Goal: Find specific page/section: Locate a particular part of the current website

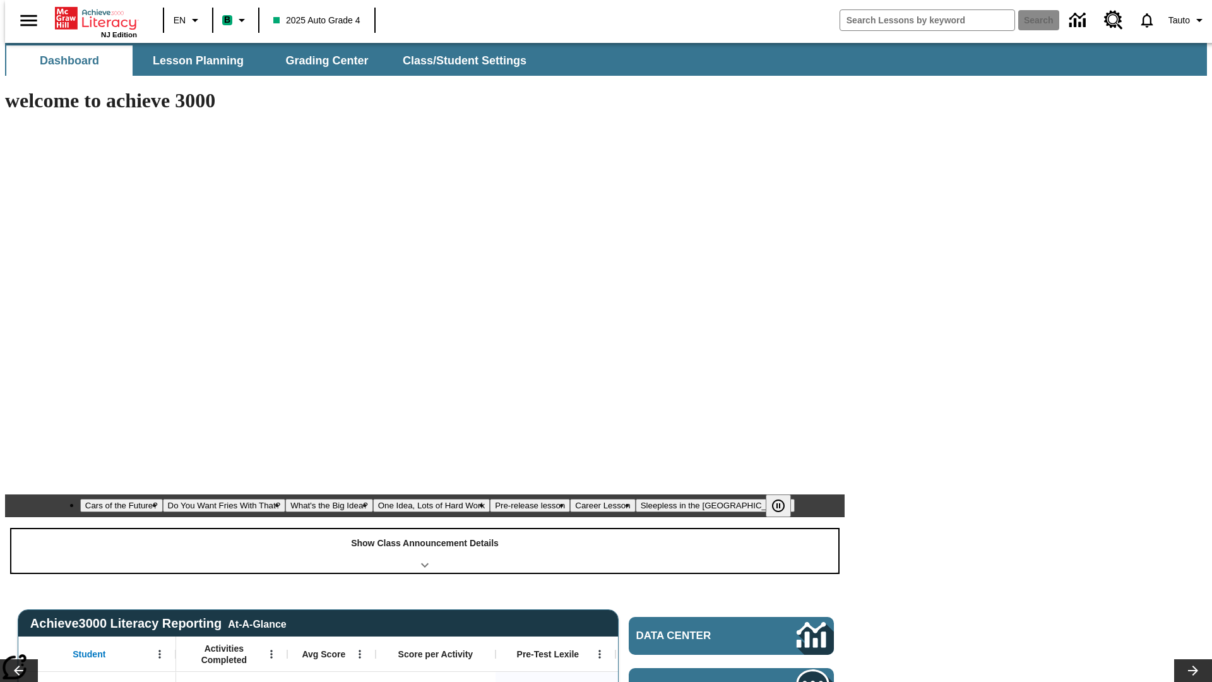
click at [425, 529] on div "Show Class Announcement Details" at bounding box center [424, 551] width 827 height 44
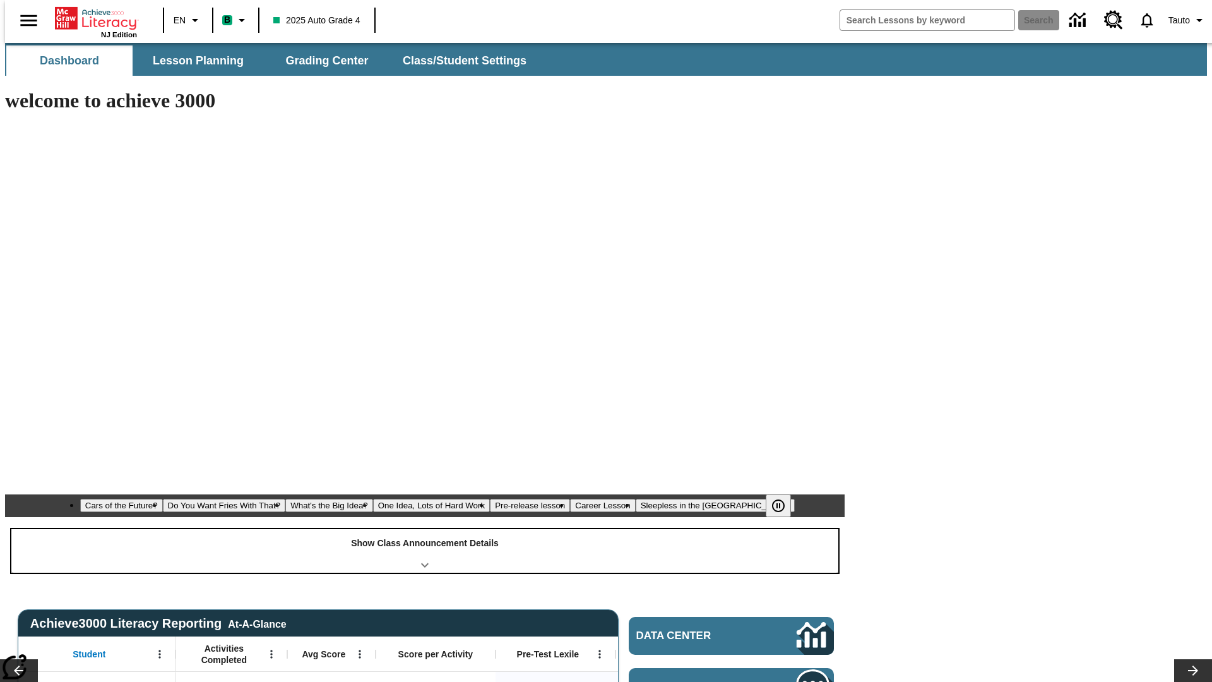
click at [425, 529] on div "Show Class Announcement Details" at bounding box center [424, 551] width 827 height 44
